Goal: Transaction & Acquisition: Purchase product/service

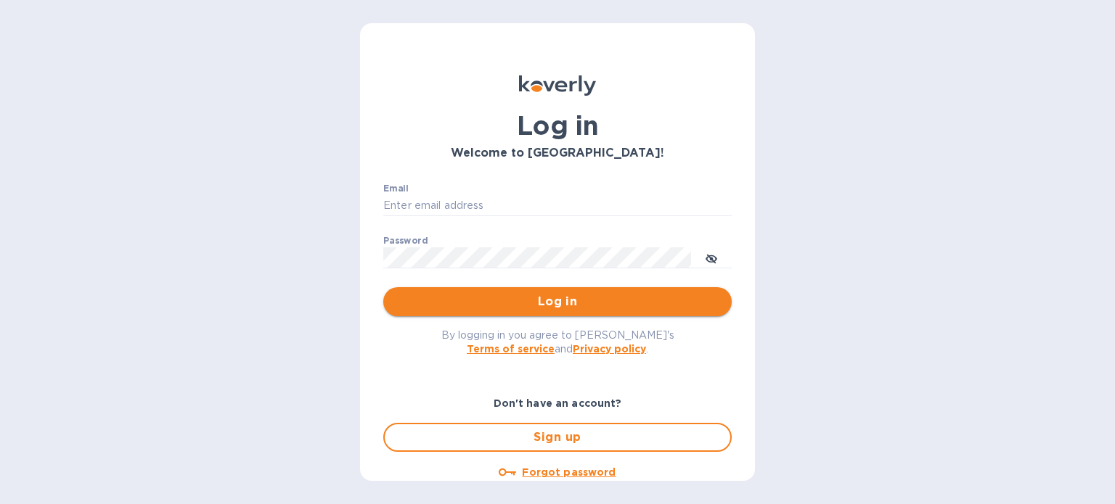
type input "erin@drinkokwines.com"
click at [528, 303] on span "Log in" at bounding box center [557, 301] width 325 height 17
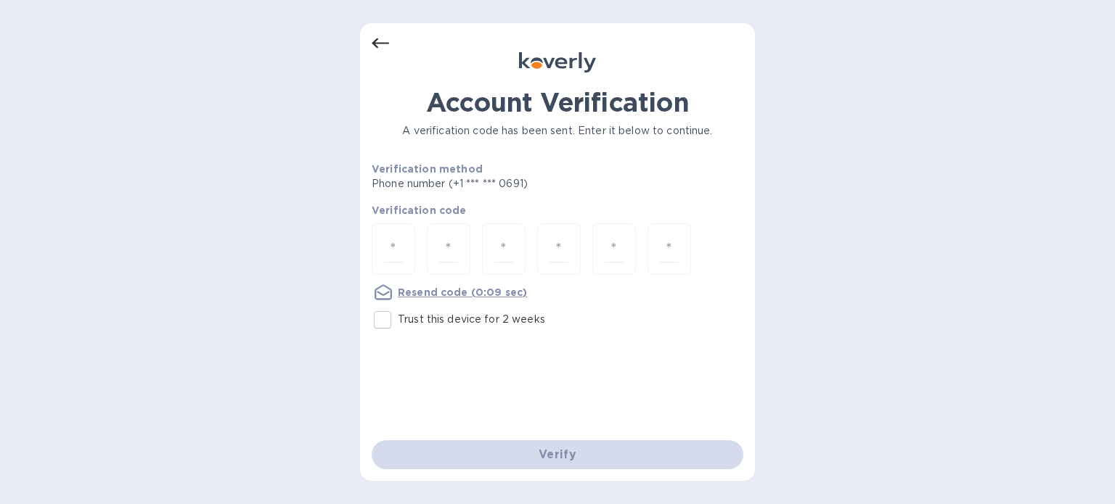
click at [383, 318] on input "Trust this device for 2 weeks" at bounding box center [382, 320] width 30 height 30
checkbox input "true"
click at [402, 247] on input "number" at bounding box center [393, 249] width 19 height 27
type input "4"
type input "5"
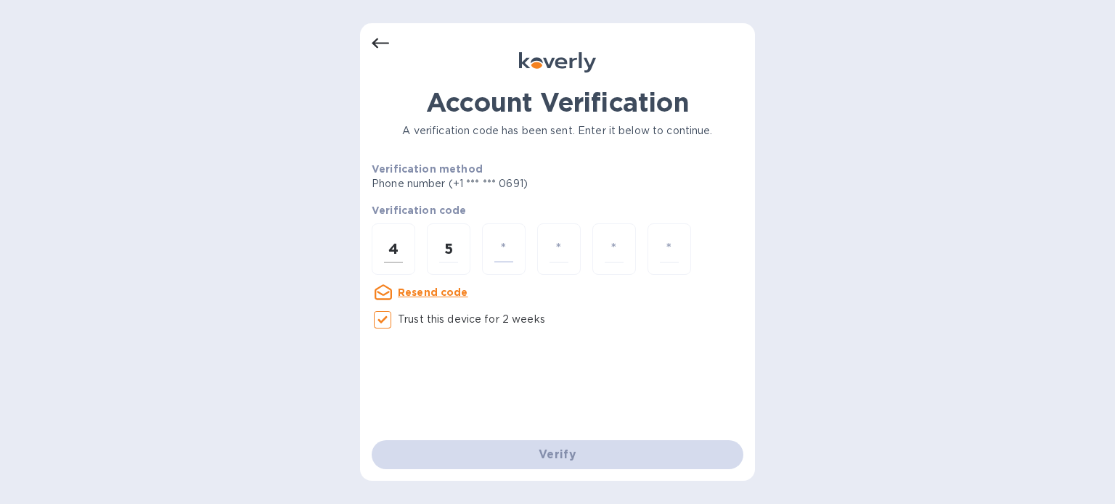
type input "7"
type input "1"
type input "2"
type input "9"
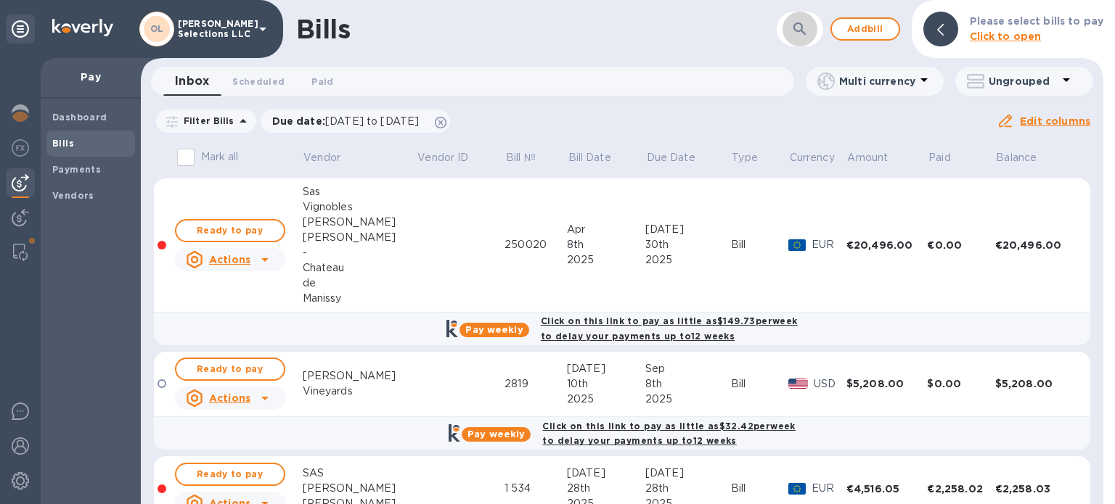
click at [813, 33] on button "button" at bounding box center [799, 29] width 35 height 35
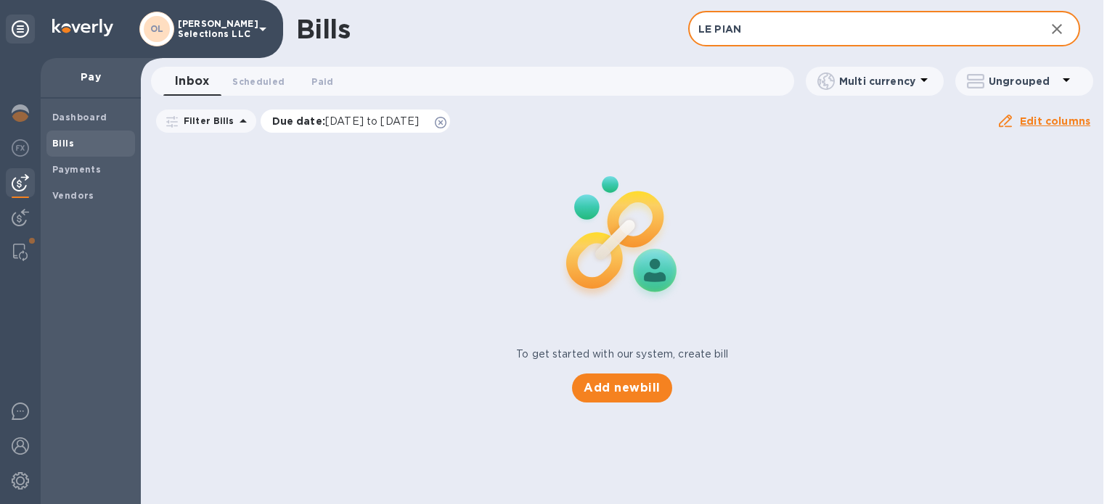
type input "LE PIAN"
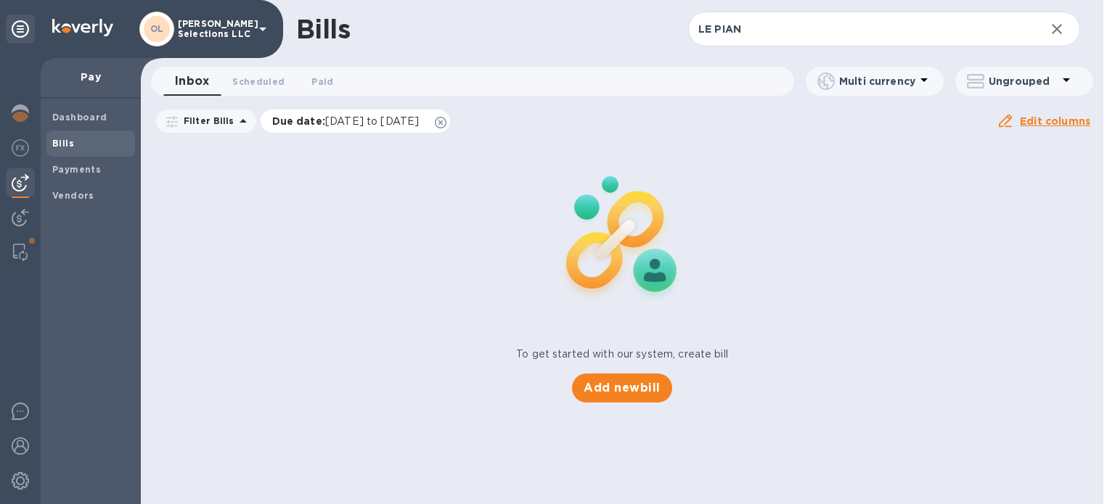
click at [446, 118] on icon at bounding box center [441, 123] width 12 height 12
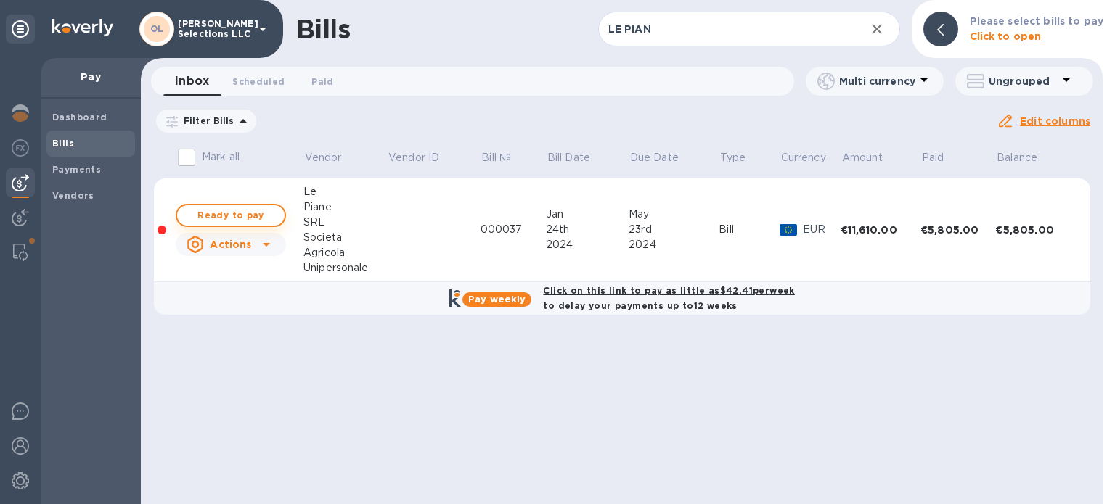
click at [258, 214] on span "Ready to pay" at bounding box center [231, 215] width 84 height 17
checkbox input "true"
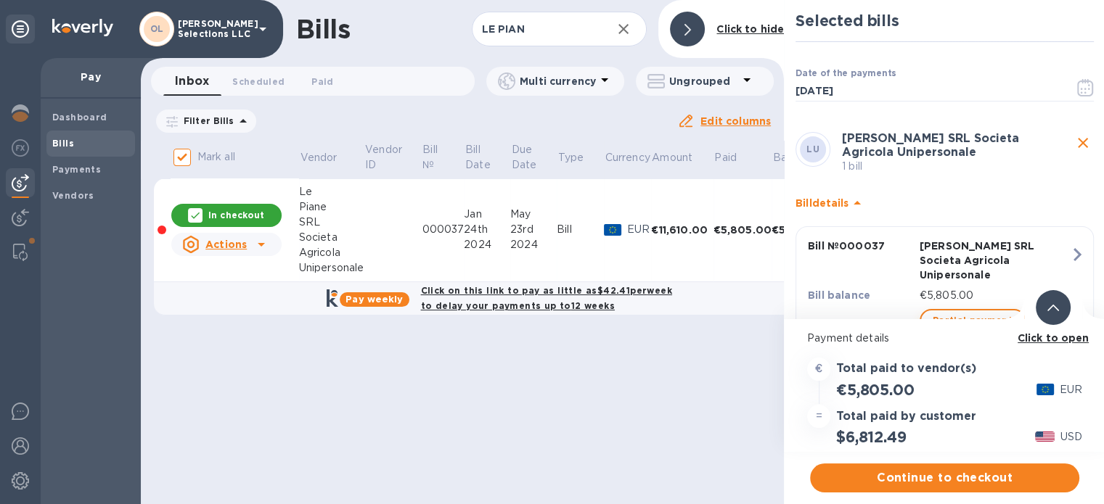
click at [980, 312] on span "Partial payment" at bounding box center [972, 320] width 80 height 17
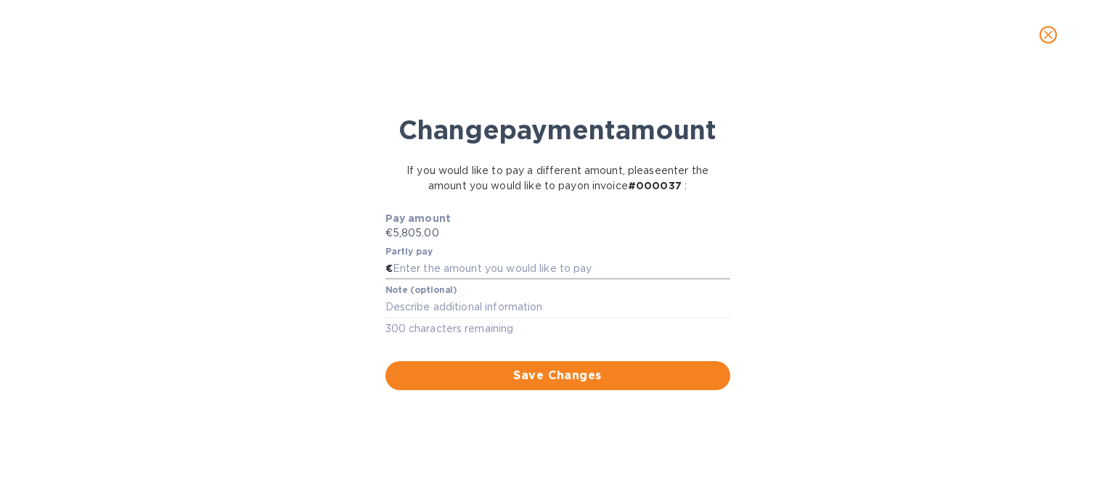
drag, startPoint x: 492, startPoint y: 275, endPoint x: 488, endPoint y: 265, distance: 11.1
click at [492, 275] on input "text" at bounding box center [561, 269] width 337 height 22
type input "5,000"
click at [479, 304] on textarea at bounding box center [557, 307] width 345 height 12
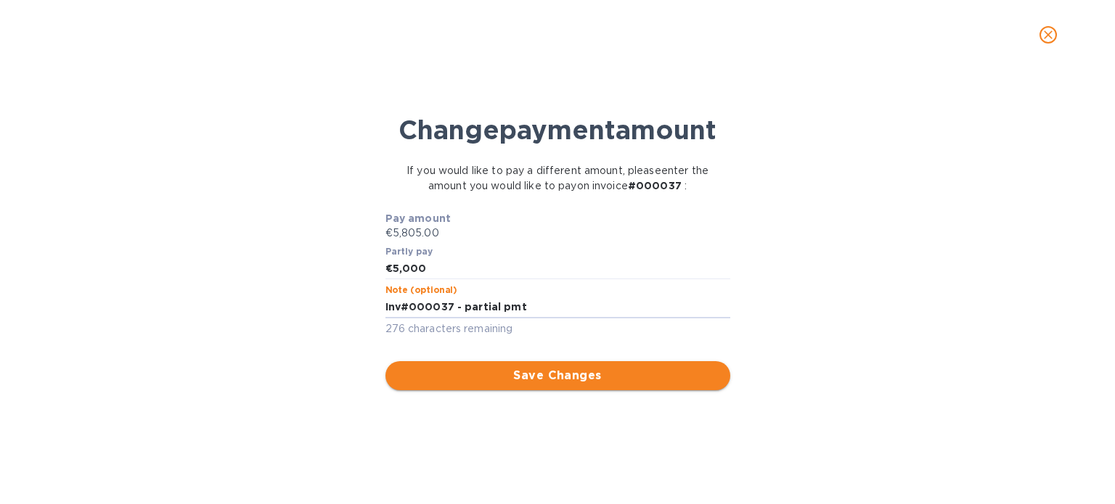
type textarea "Inv#000037 - partial pmt"
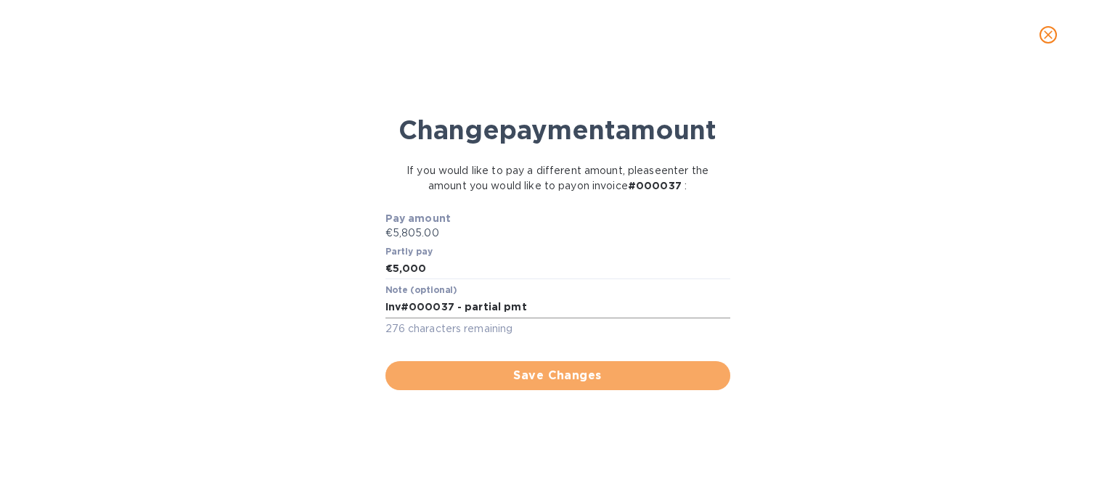
click at [611, 377] on span "Save Changes" at bounding box center [557, 375] width 321 height 17
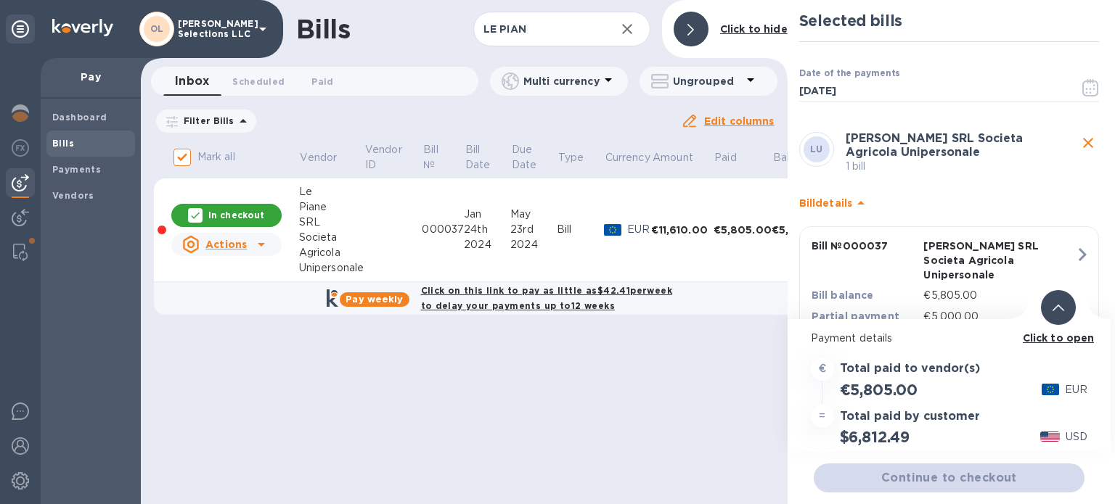
scroll to position [20, 0]
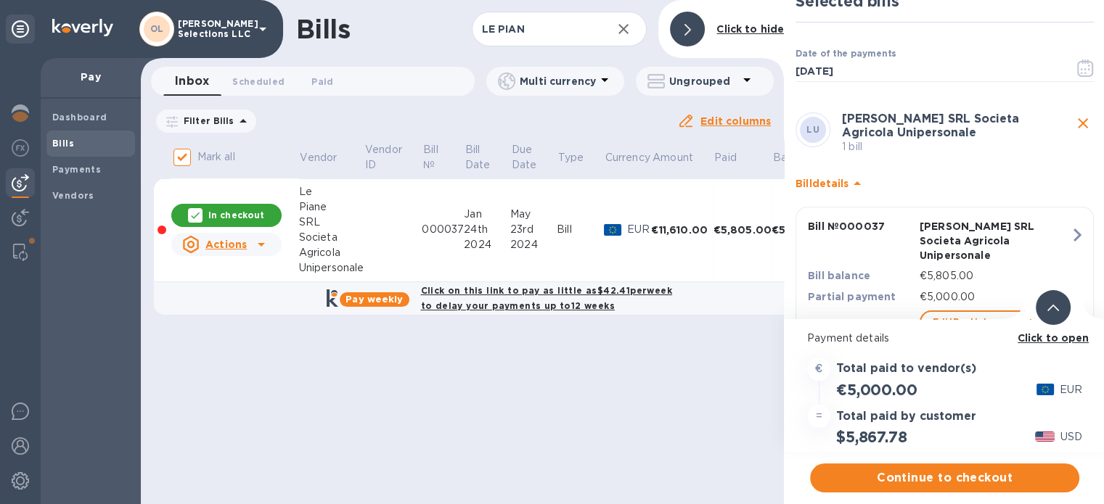
click at [1065, 336] on b "Click to open" at bounding box center [1053, 338] width 72 height 12
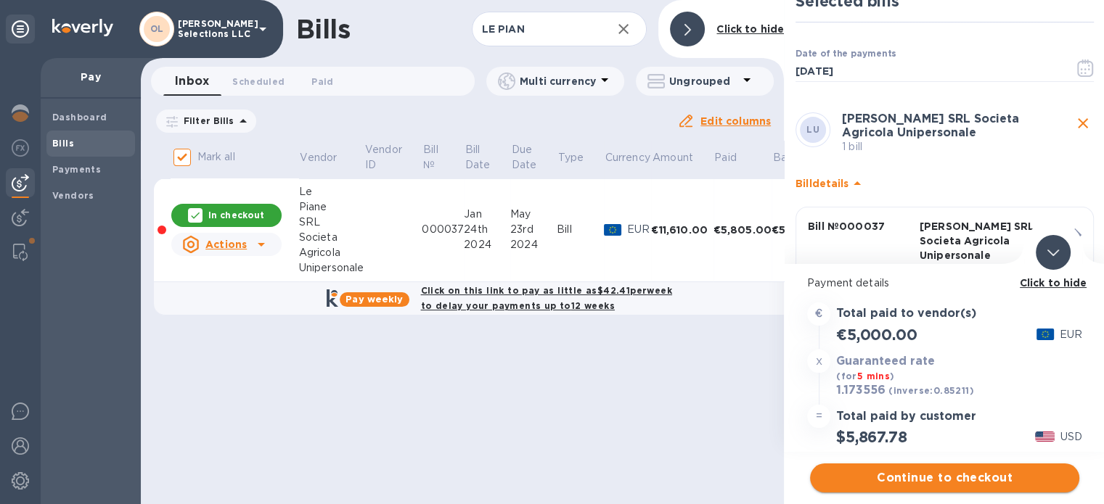
click at [1002, 478] on span "Continue to checkout" at bounding box center [944, 478] width 246 height 17
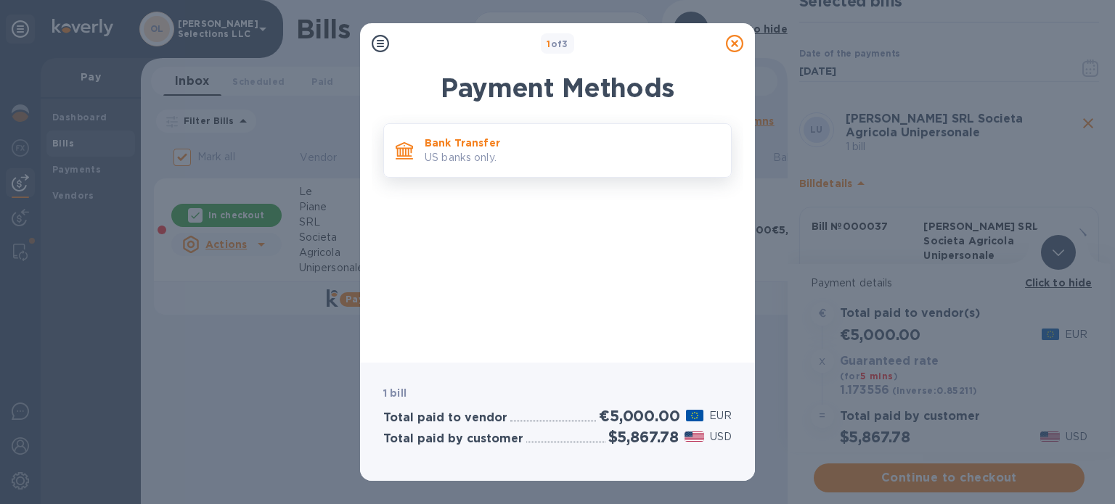
click at [528, 125] on div "Bank Transfer US banks only." at bounding box center [557, 150] width 348 height 54
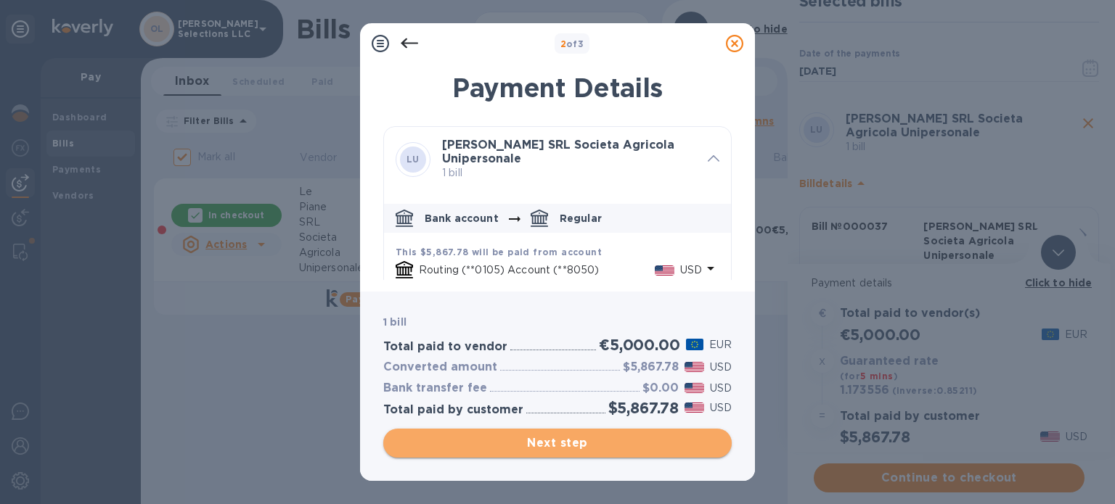
click at [599, 449] on span "Next step" at bounding box center [557, 443] width 325 height 17
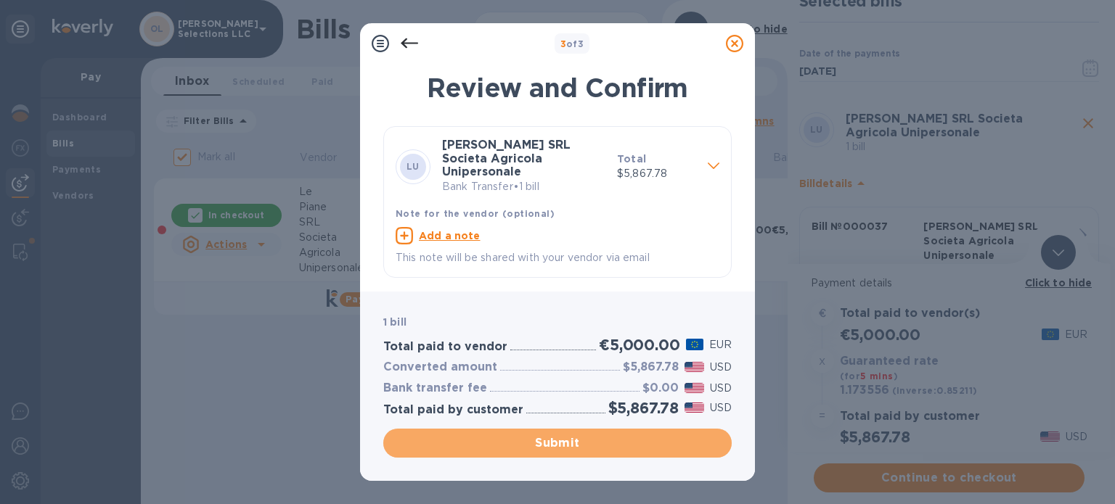
drag, startPoint x: 591, startPoint y: 432, endPoint x: 603, endPoint y: 438, distance: 13.6
click at [594, 435] on button "Submit" at bounding box center [557, 443] width 348 height 29
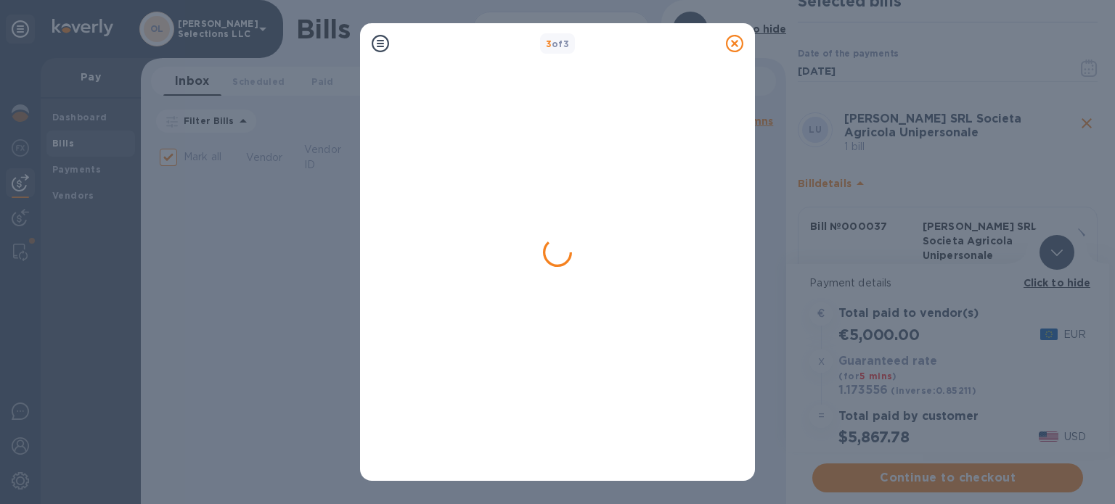
checkbox input "false"
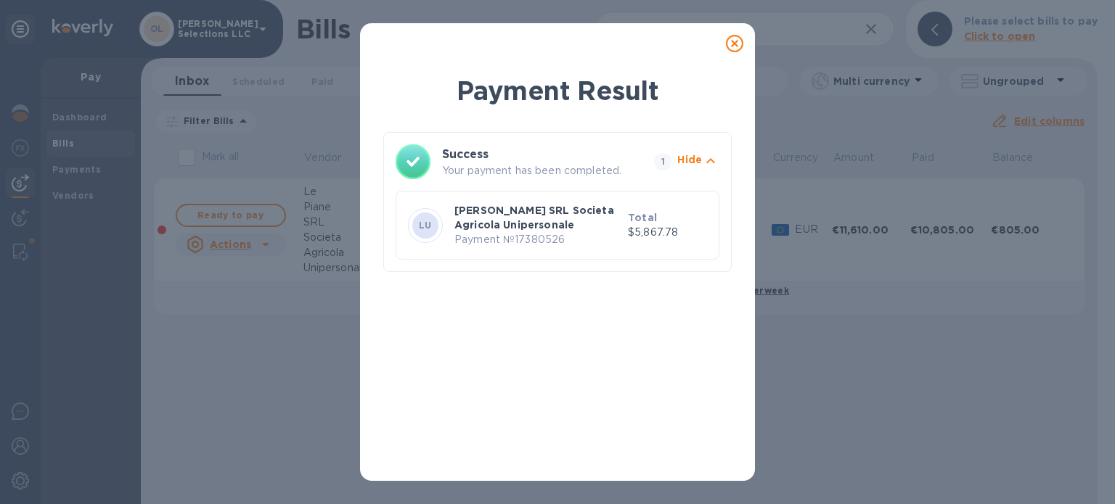
click at [730, 43] on icon at bounding box center [734, 43] width 17 height 17
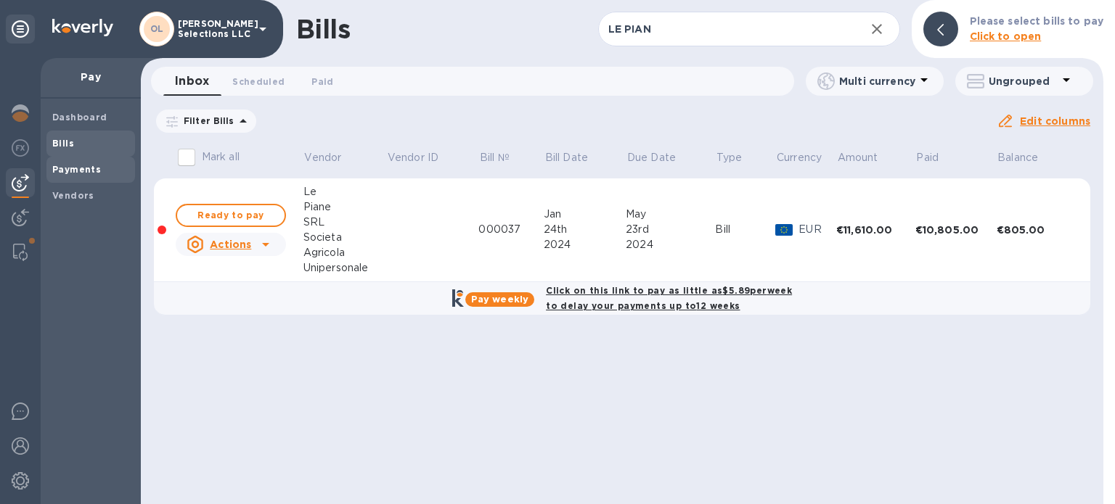
click at [71, 159] on div "Payments" at bounding box center [90, 170] width 89 height 26
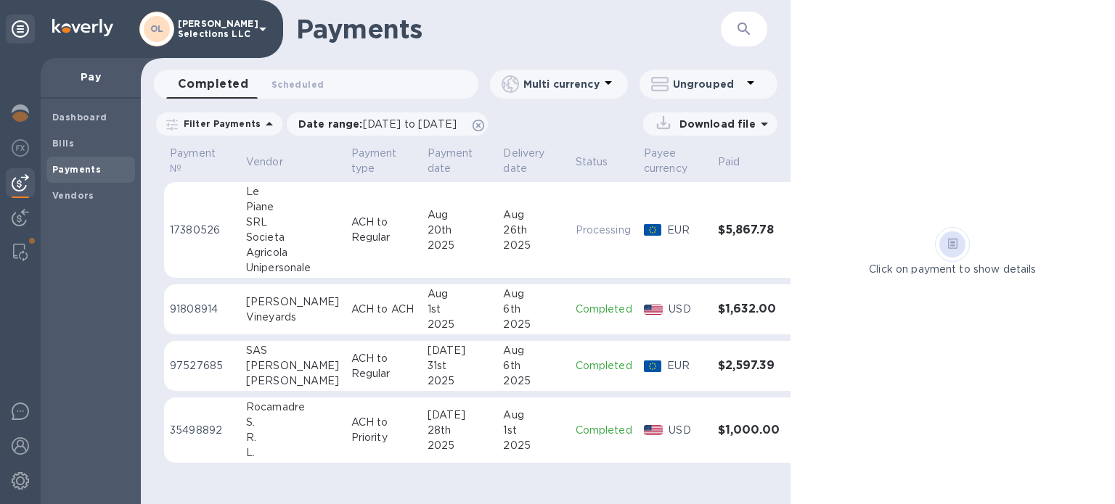
click at [251, 206] on div "Piane" at bounding box center [293, 207] width 94 height 15
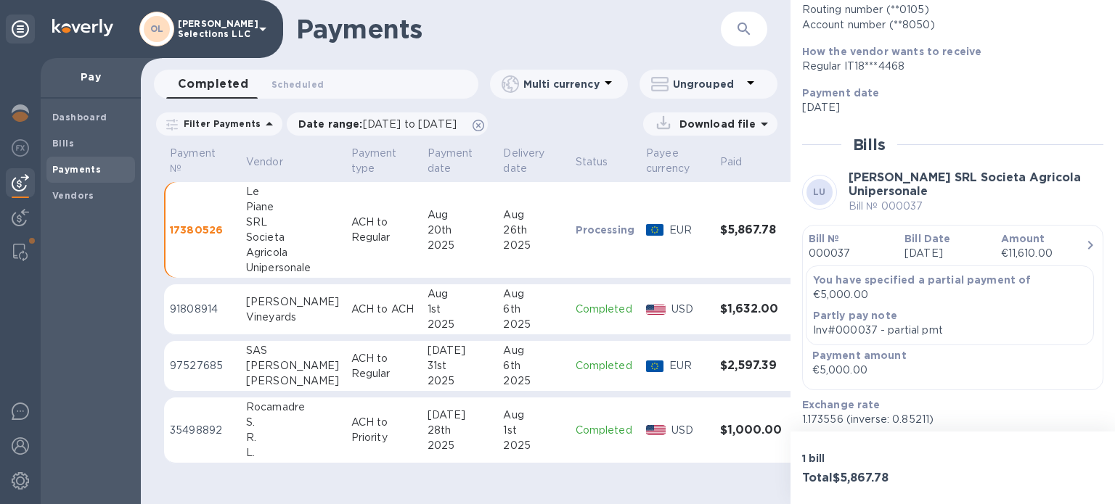
scroll to position [218, 0]
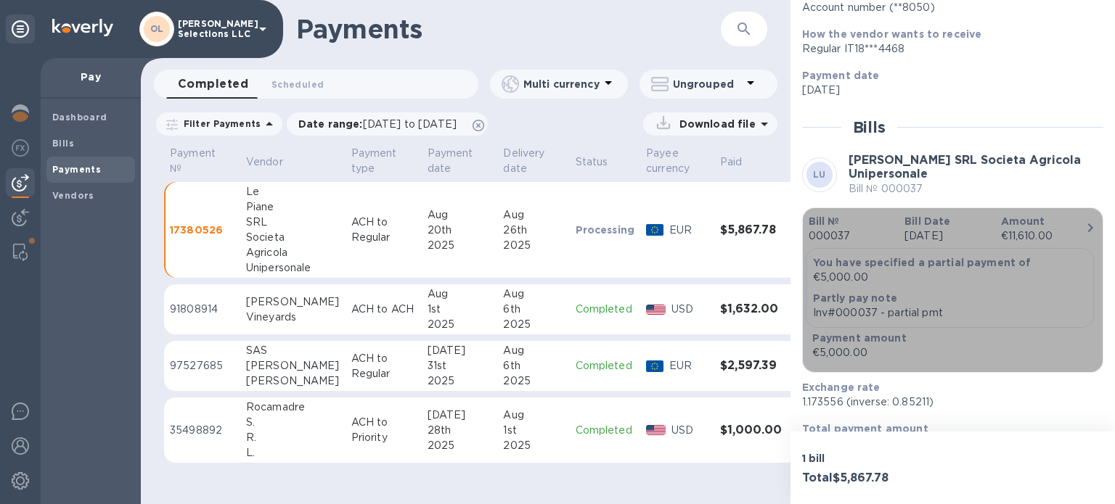
click at [1053, 291] on p "Partly pay note" at bounding box center [950, 298] width 274 height 15
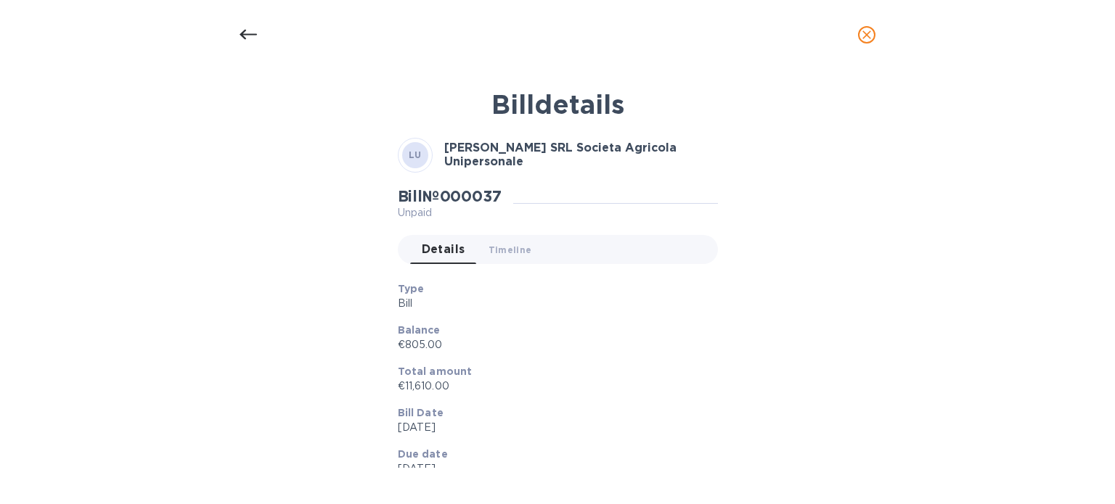
click at [861, 38] on icon "close" at bounding box center [866, 35] width 15 height 15
